Goal: Navigation & Orientation: Understand site structure

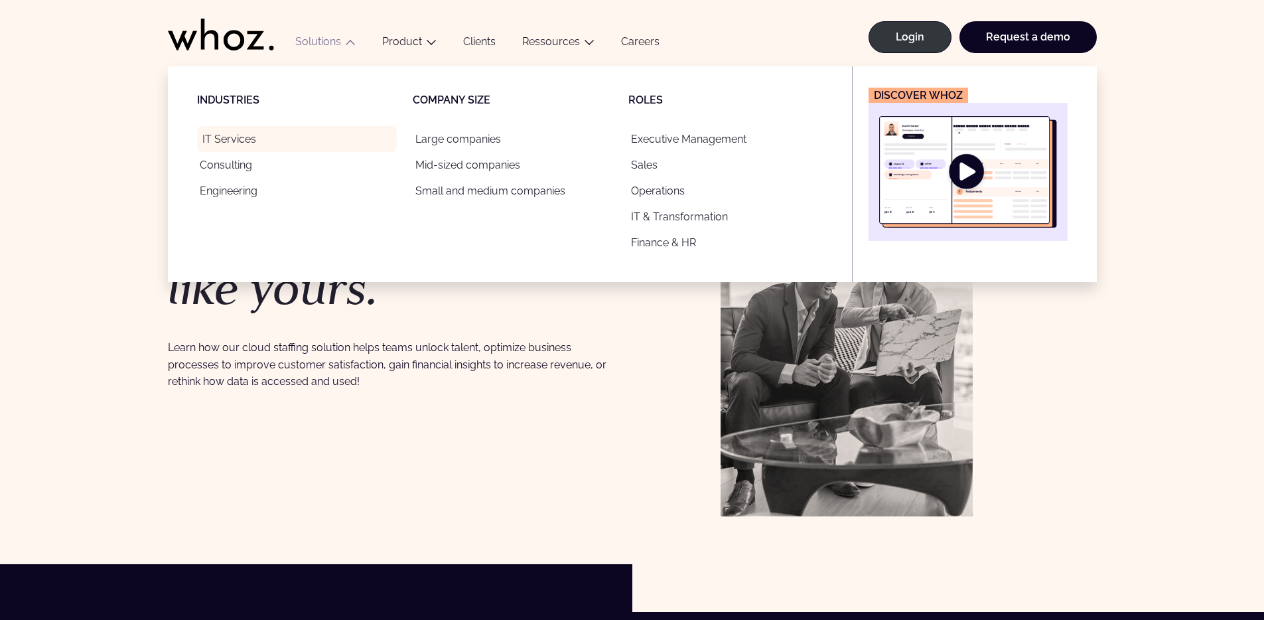
click at [251, 144] on link "IT Services" at bounding box center [297, 139] width 200 height 26
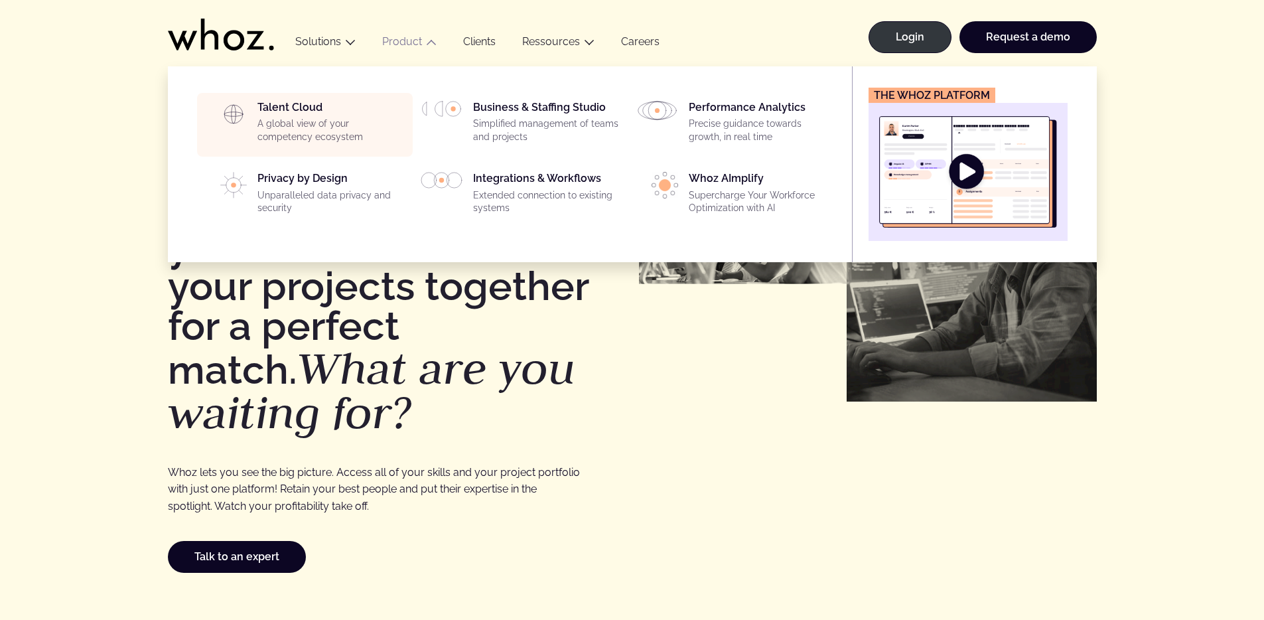
click at [295, 105] on div "Talent Cloud A global view of your competency ecosystem" at bounding box center [330, 125] width 147 height 48
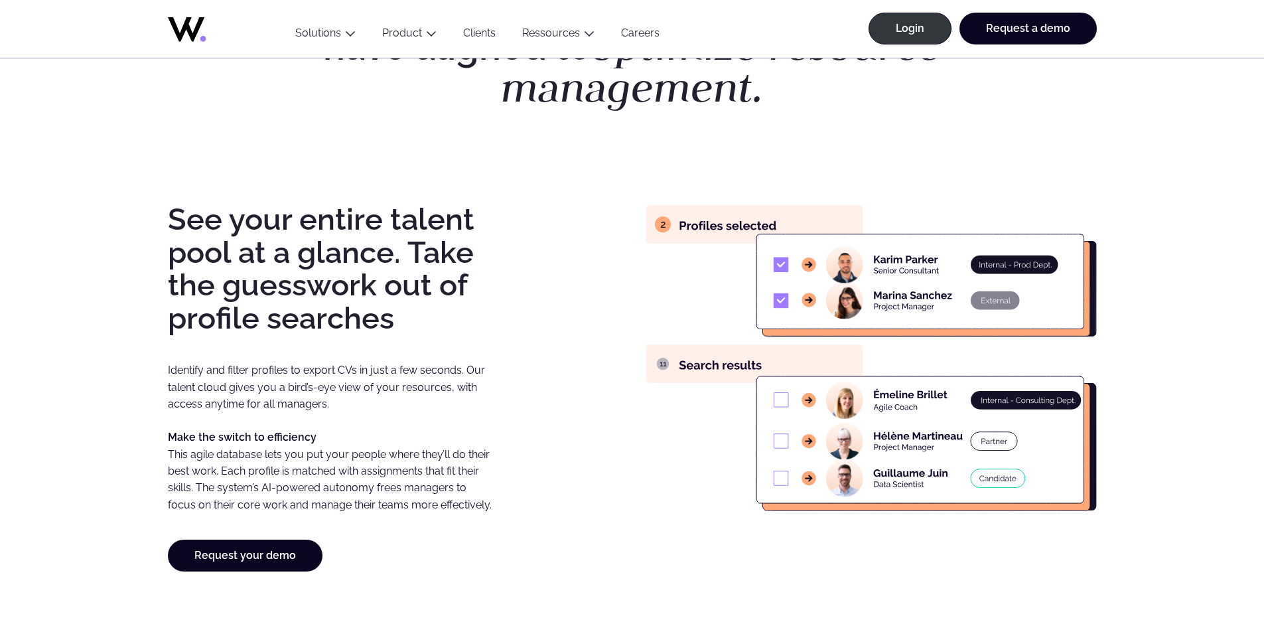
scroll to position [1017, 0]
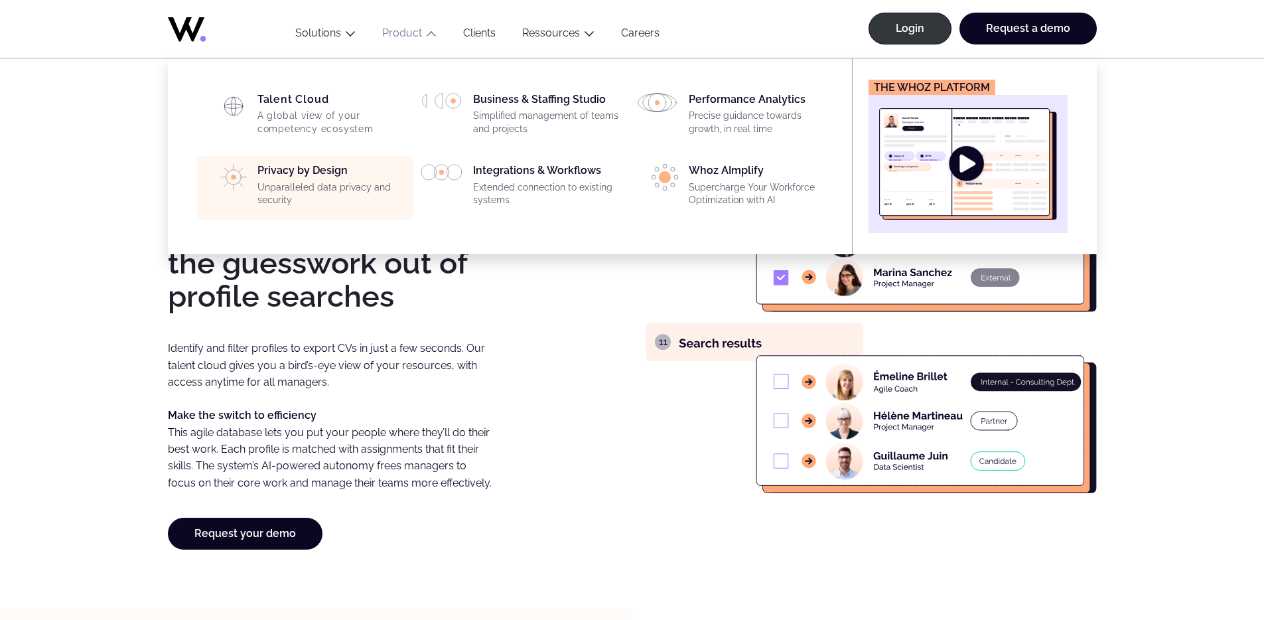
click at [334, 173] on div "Privacy by Design Unparalleled data privacy and security" at bounding box center [330, 188] width 147 height 48
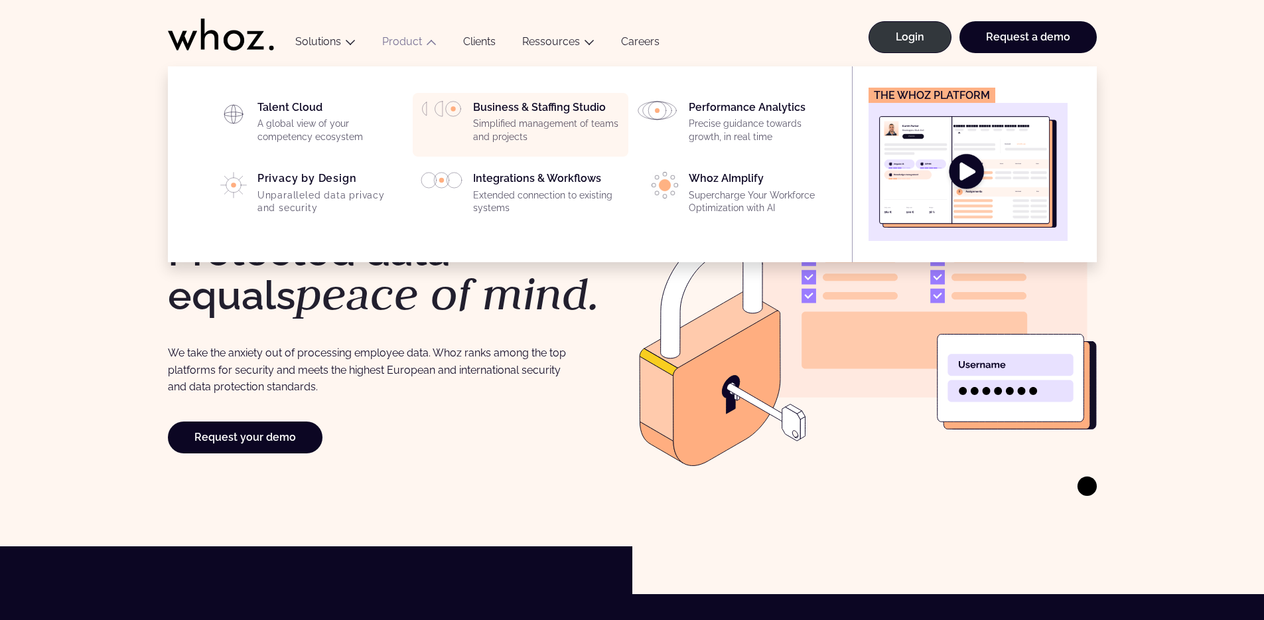
click at [573, 123] on p "Simplified management of teams and projects" at bounding box center [546, 130] width 147 height 26
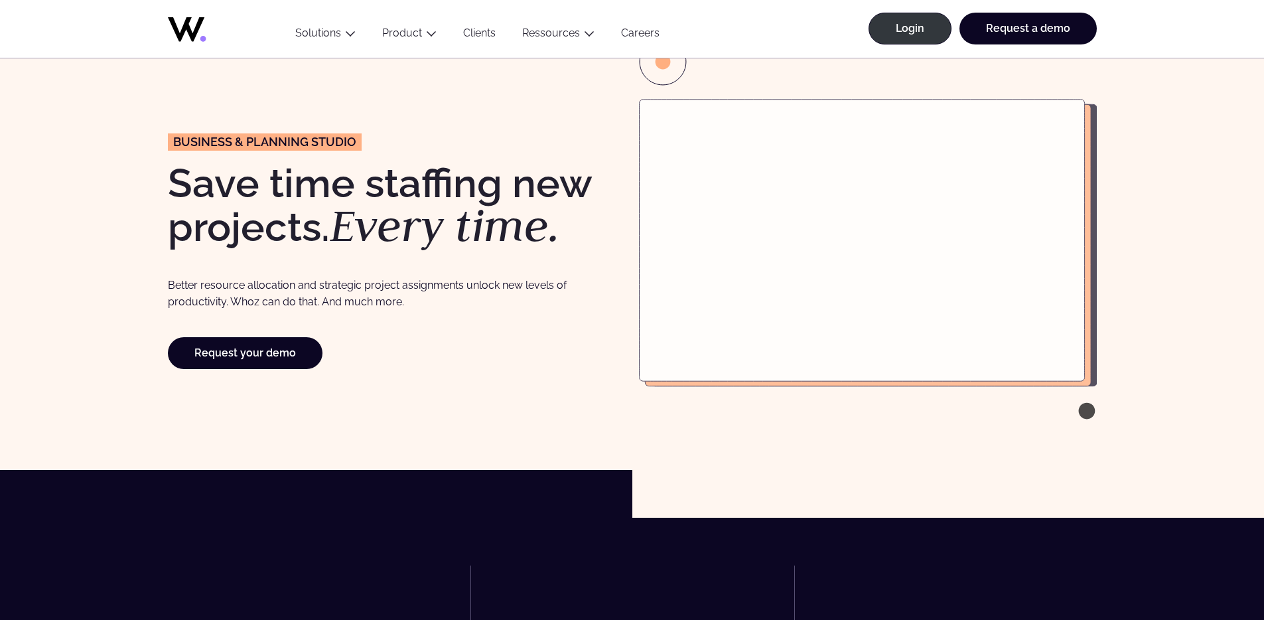
scroll to position [92, 0]
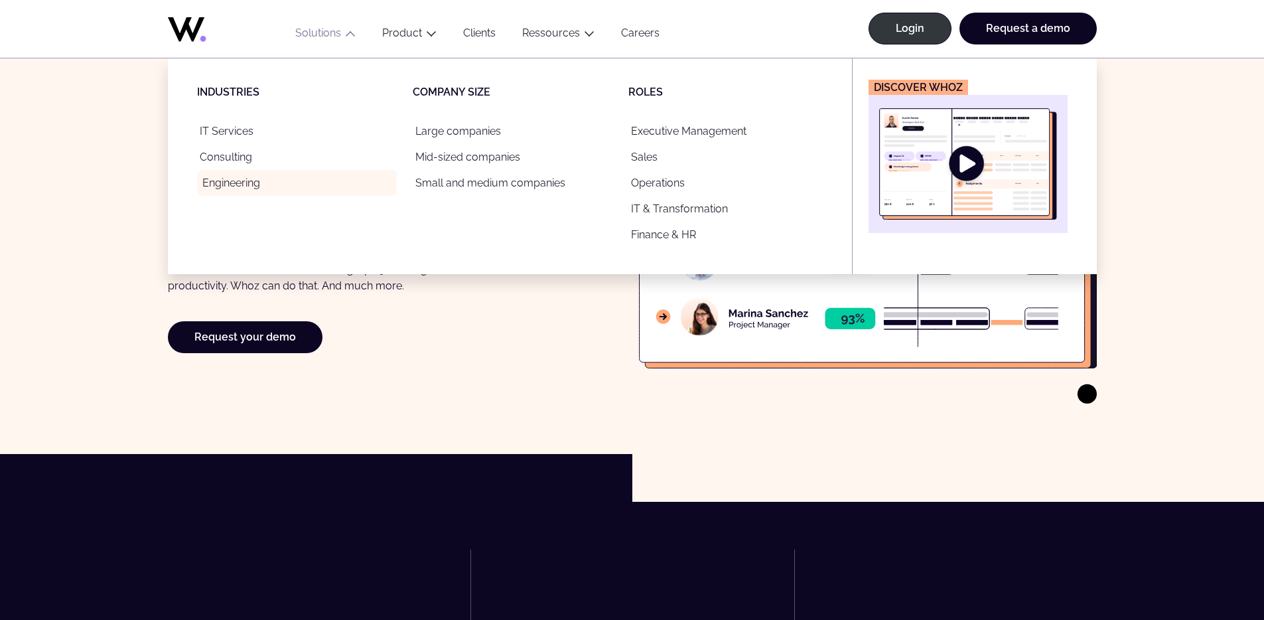
click at [238, 182] on link "Engineering" at bounding box center [297, 183] width 200 height 26
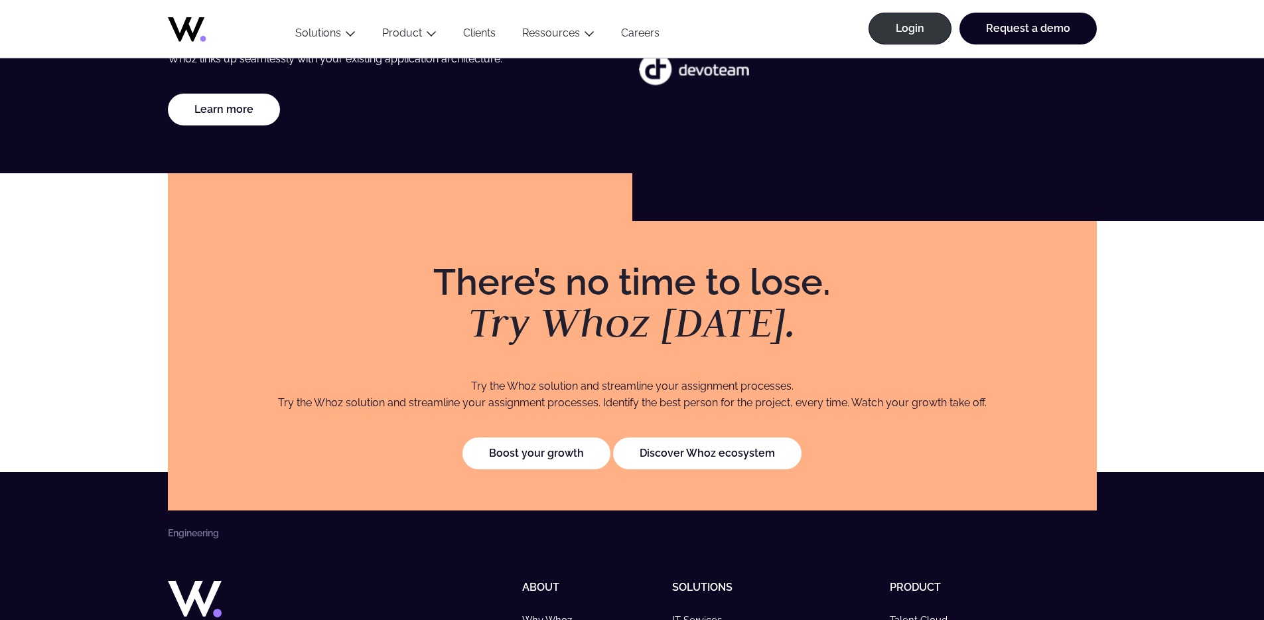
scroll to position [2619, 0]
